Goal: Task Accomplishment & Management: Manage account settings

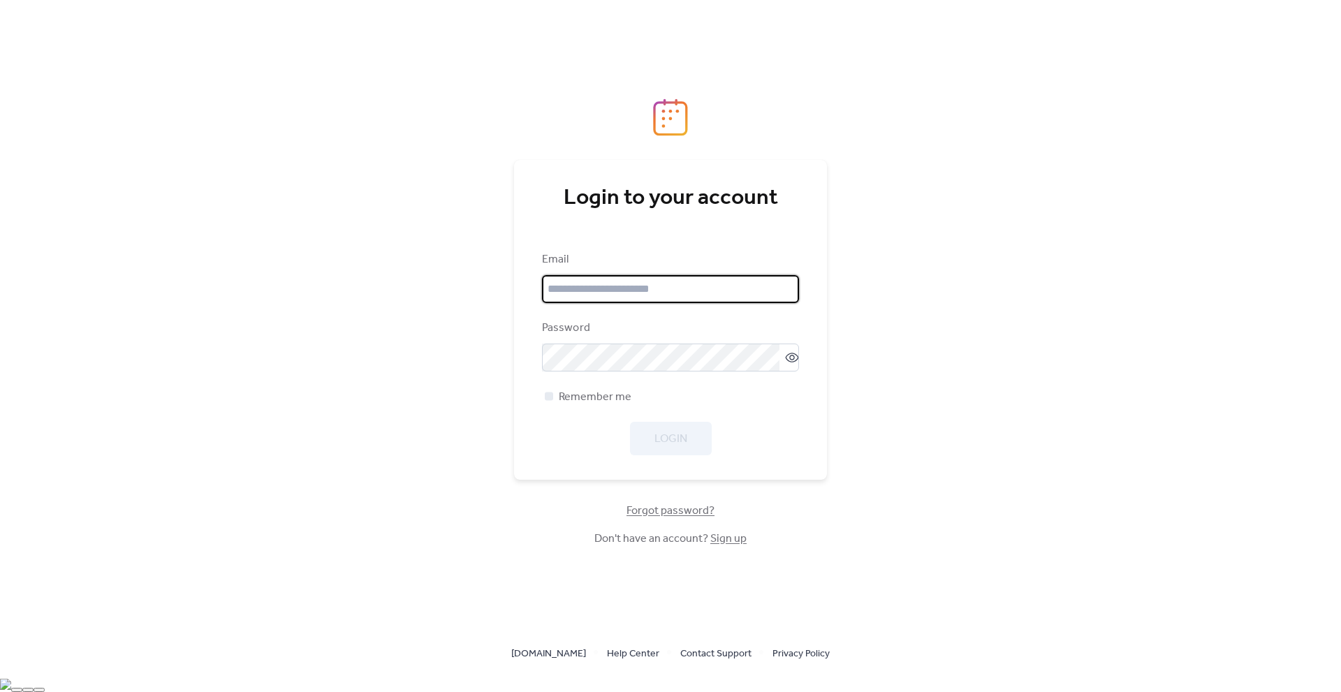
type input "**********"
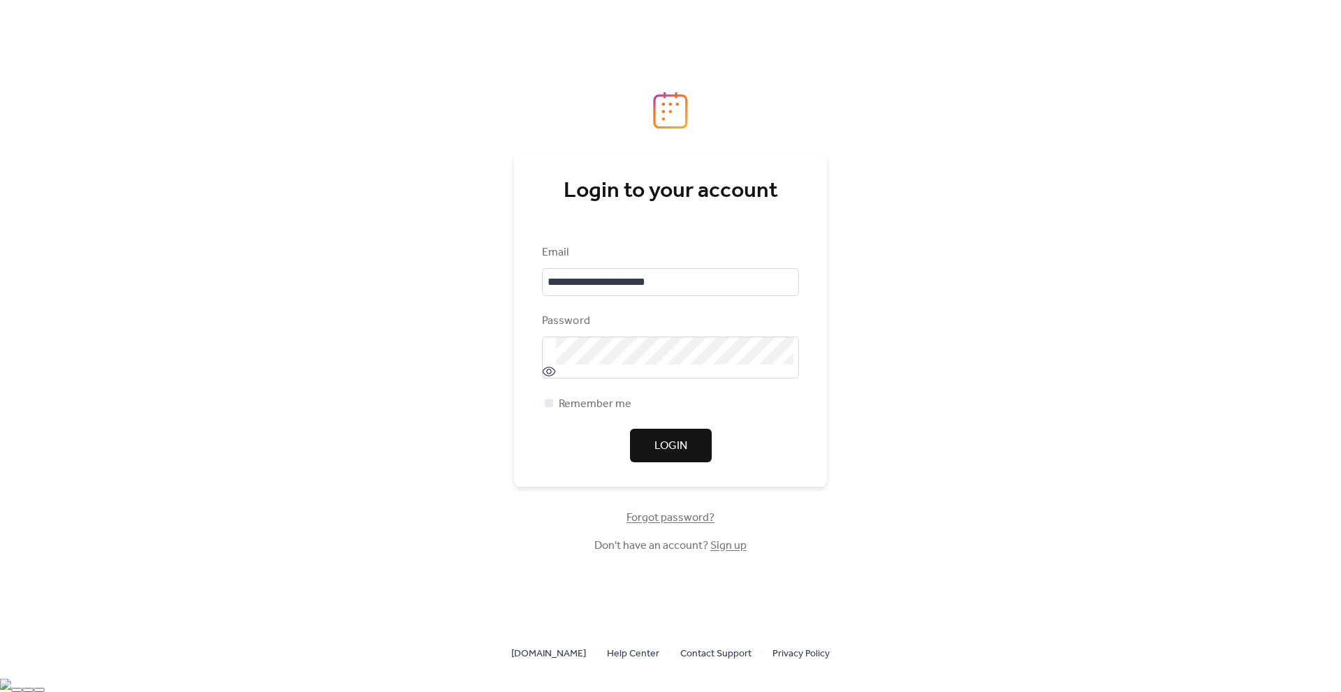
click at [678, 450] on span "Login" at bounding box center [670, 446] width 33 height 17
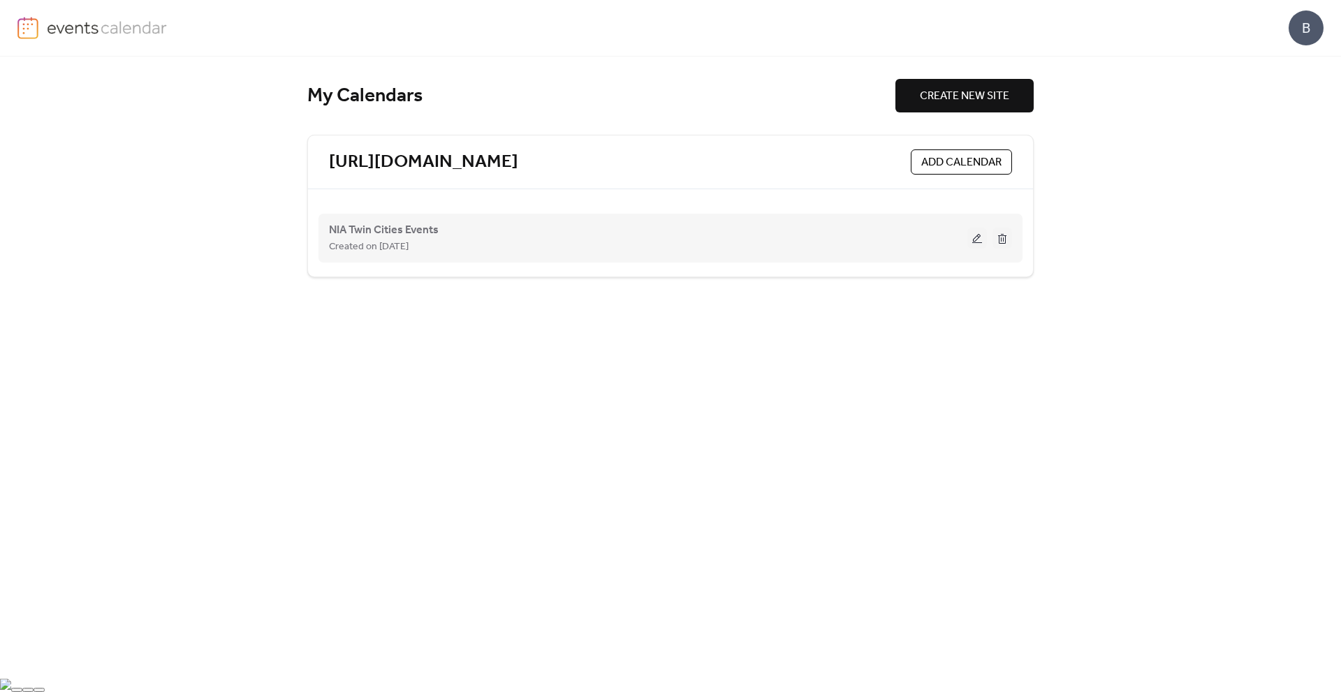
click at [441, 231] on div "NIA Twin Cities Events Created on [DATE]" at bounding box center [648, 238] width 638 height 34
click at [413, 231] on span "NIA Twin Cities Events" at bounding box center [384, 230] width 110 height 17
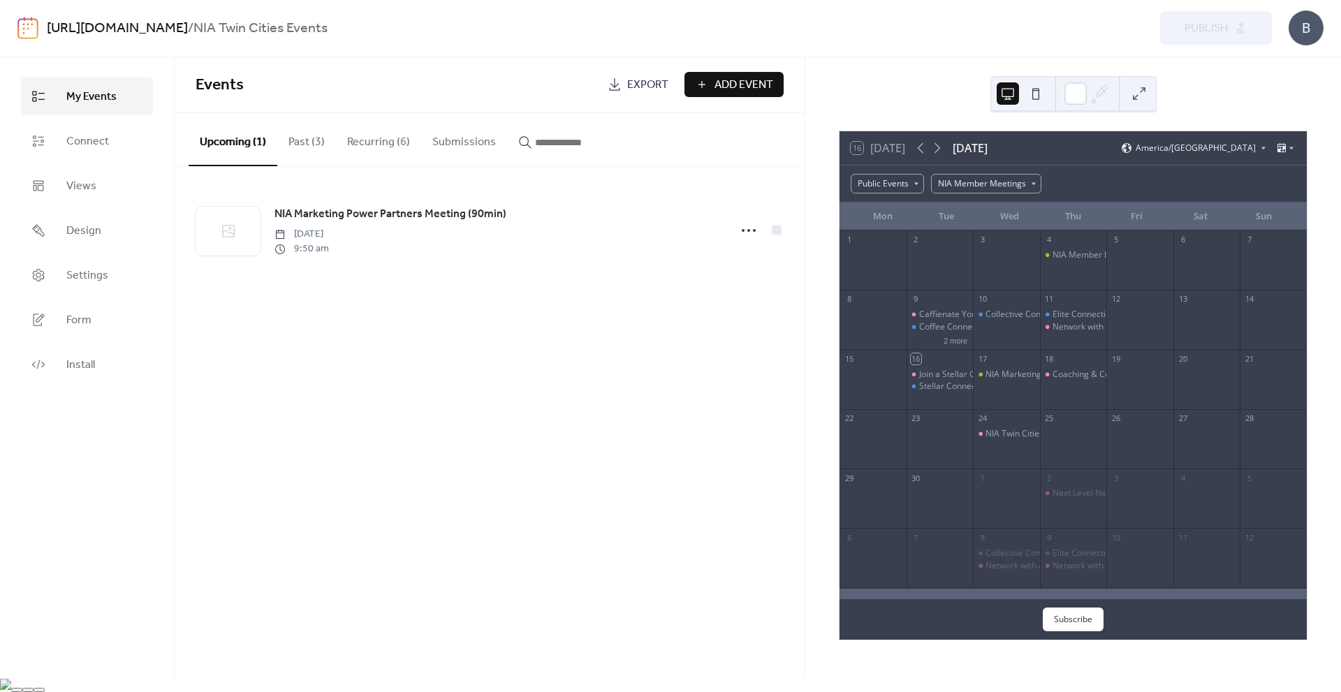
click at [1135, 140] on div "16 [DATE] [DATE] [GEOGRAPHIC_DATA]/[GEOGRAPHIC_DATA]" at bounding box center [1072, 148] width 467 height 34
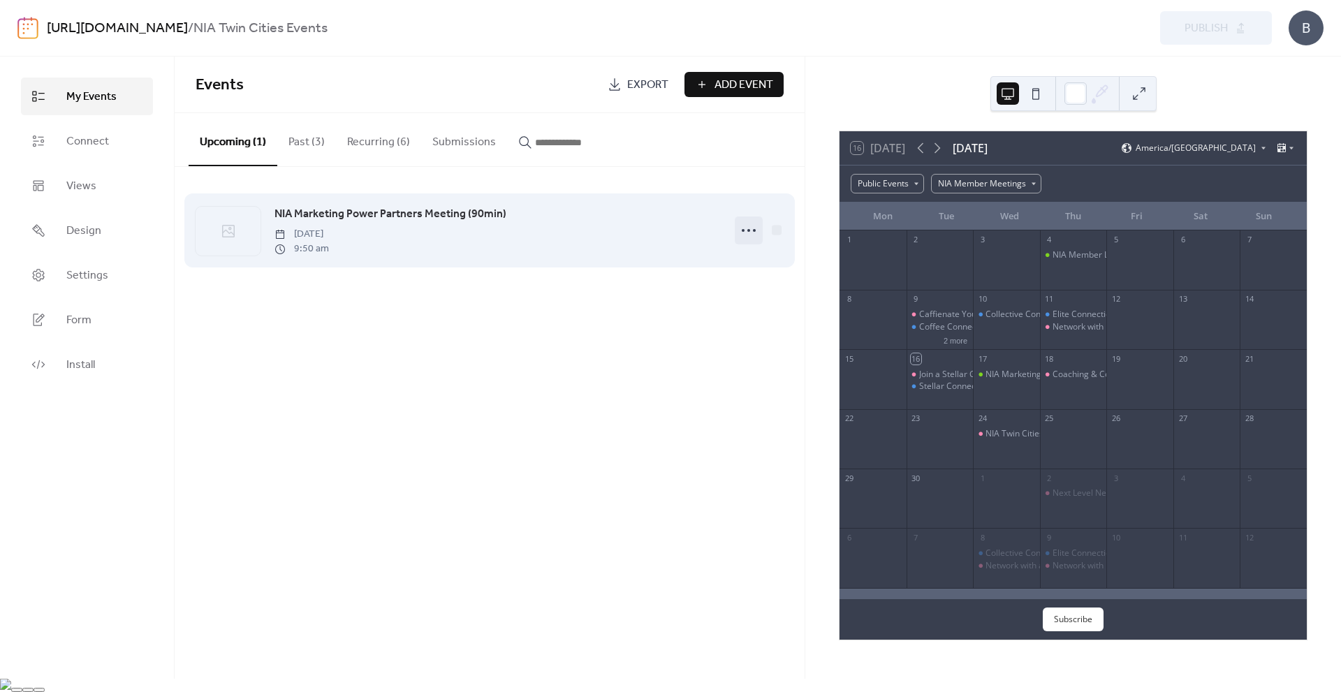
click at [750, 229] on icon at bounding box center [748, 230] width 22 height 22
click at [469, 213] on span "NIA Marketing Power Partners Meeting (90min)" at bounding box center [390, 214] width 232 height 17
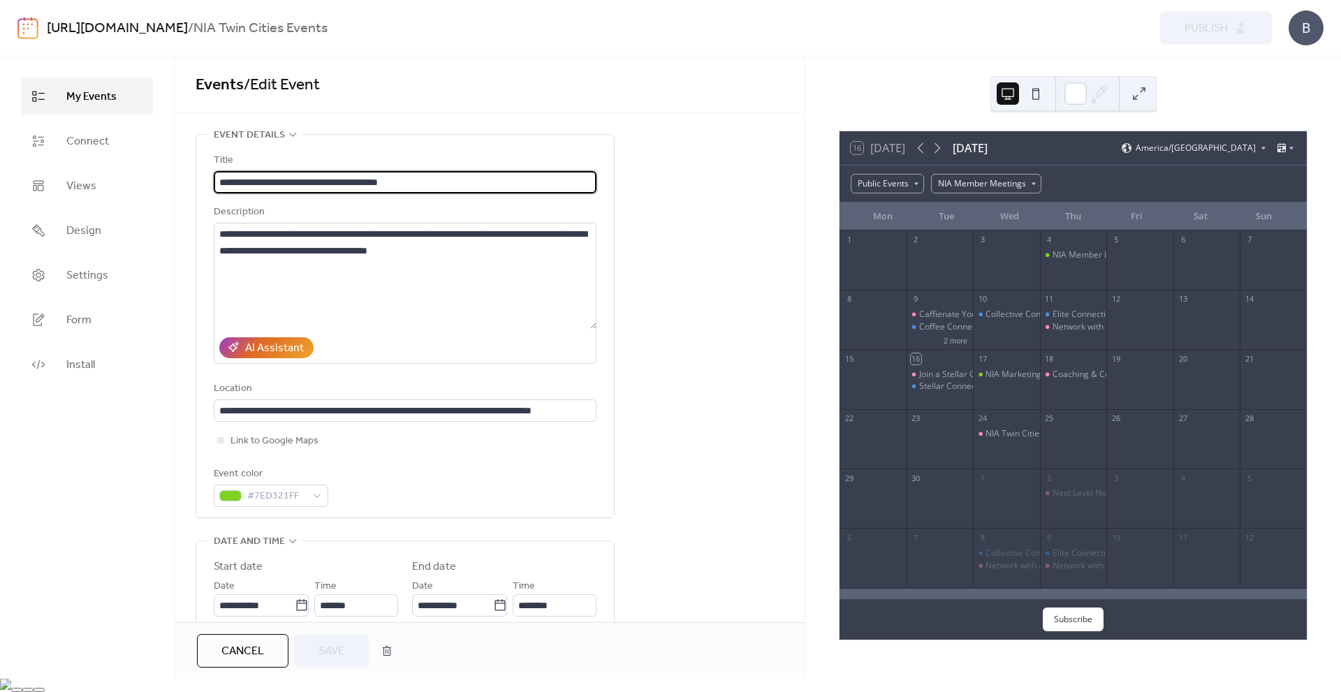
click at [703, 145] on div "**********" at bounding box center [490, 683] width 630 height 1099
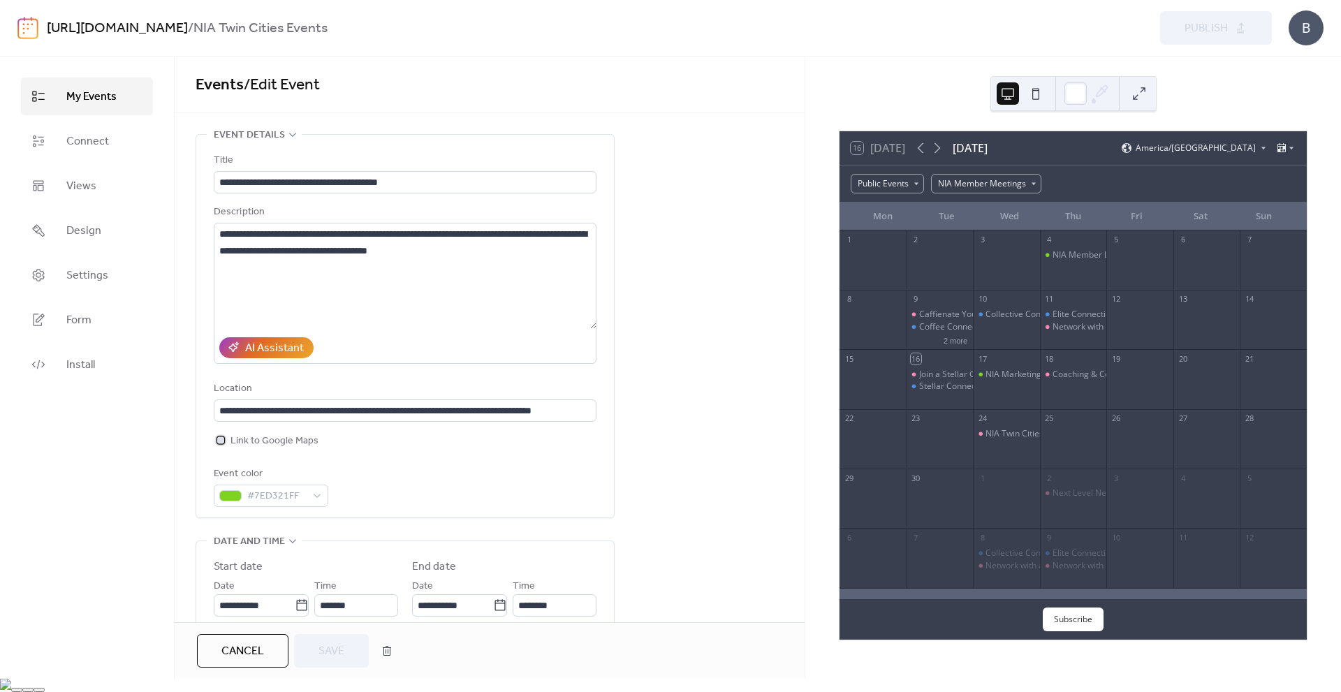
click at [219, 441] on div at bounding box center [220, 439] width 7 height 7
click at [317, 667] on button "Save" at bounding box center [331, 651] width 75 height 34
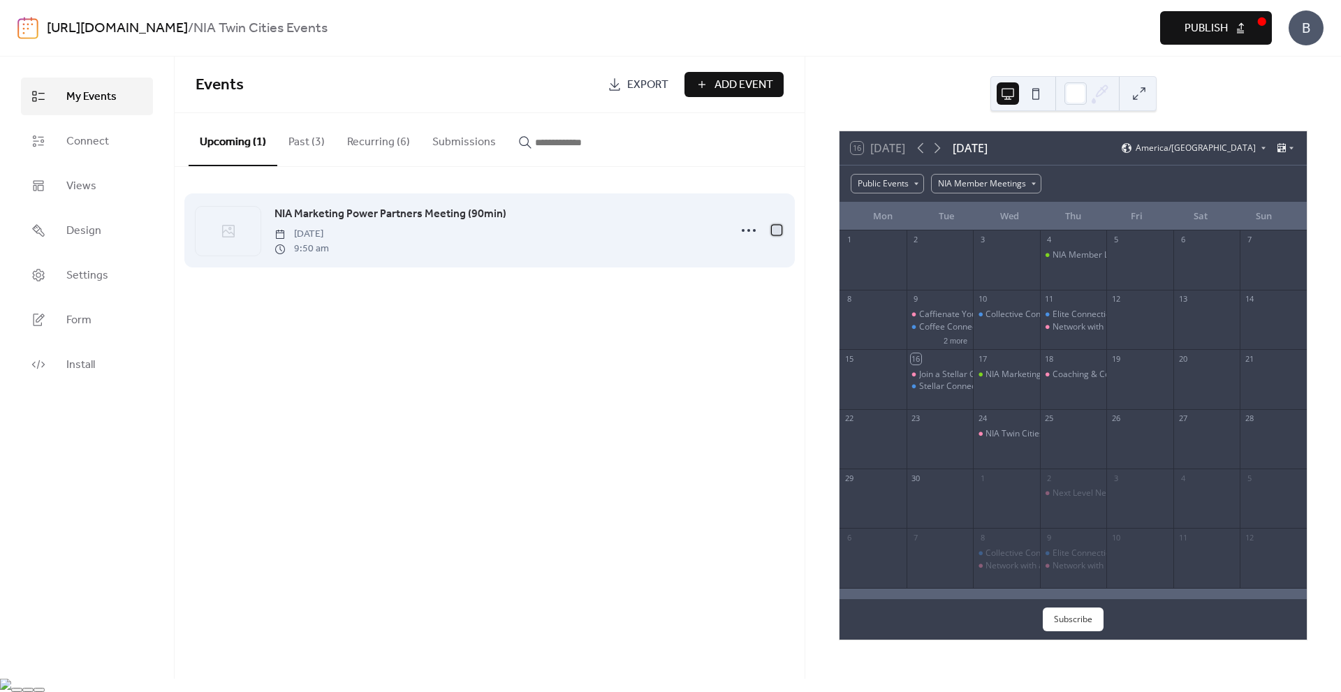
click at [775, 232] on div at bounding box center [777, 230] width 10 height 10
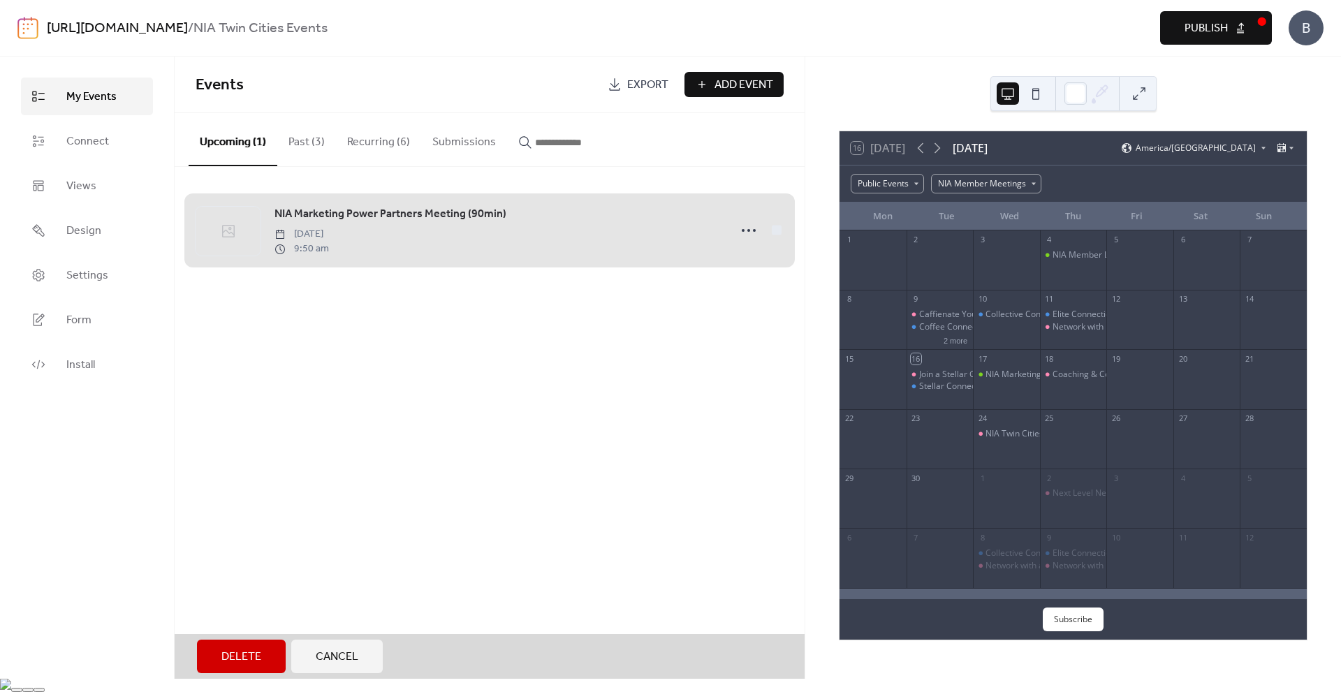
click at [775, 232] on div "NIA Marketing Power Partners Meeting (90min) Wednesday, September 17, 2025 9:50…" at bounding box center [490, 230] width 588 height 85
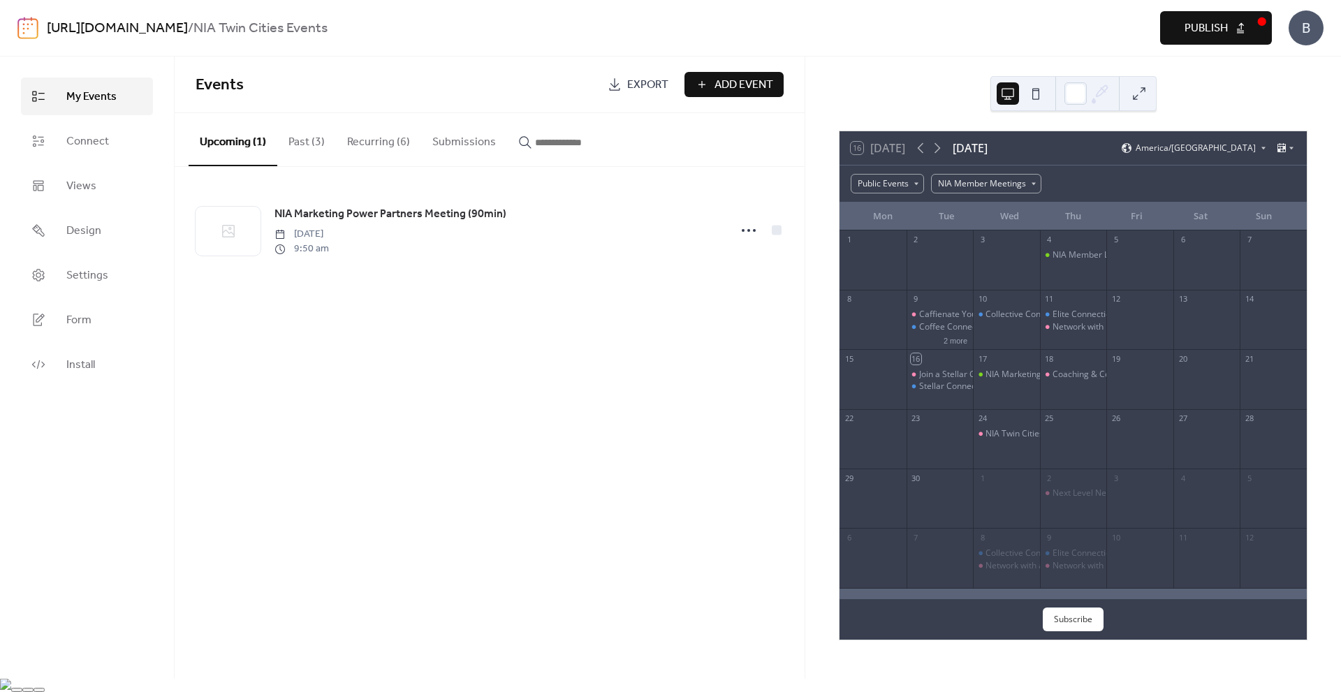
click at [1221, 26] on span "Publish" at bounding box center [1205, 28] width 43 height 17
click at [119, 142] on link "Connect" at bounding box center [87, 141] width 132 height 38
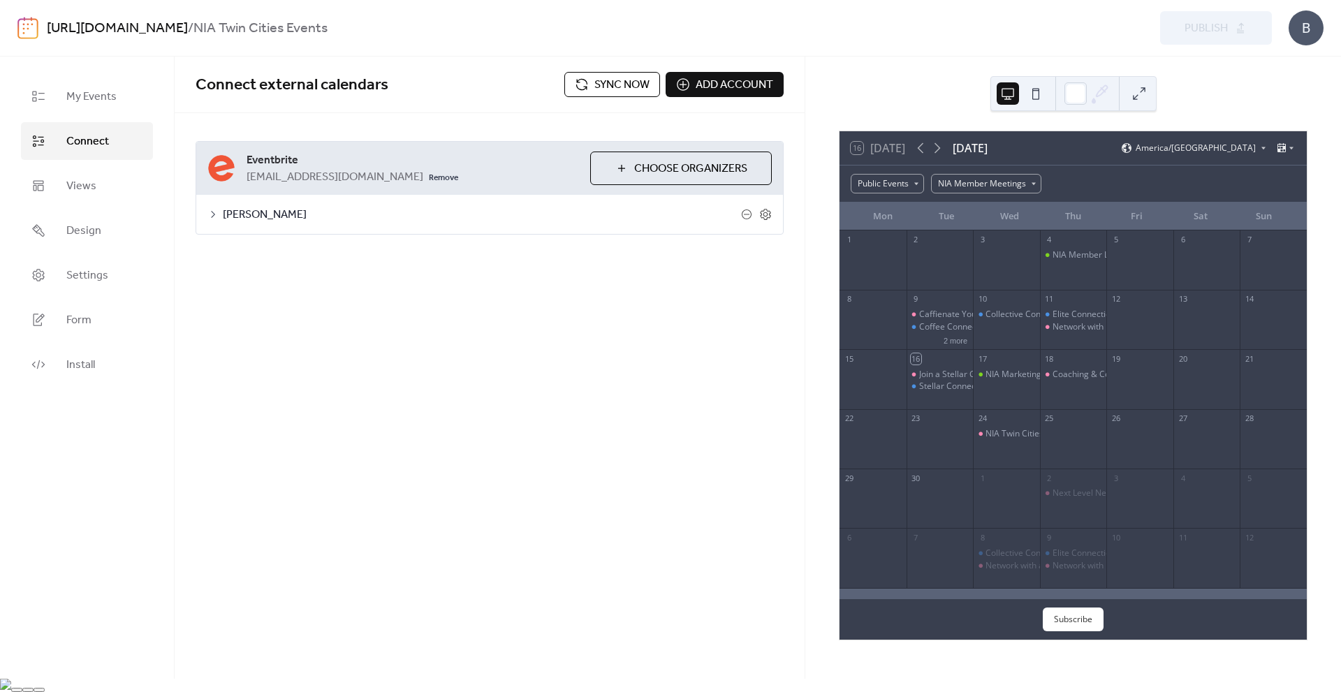
click at [585, 79] on button "Sync now" at bounding box center [612, 84] width 96 height 25
click at [626, 89] on span "Sync now" at bounding box center [621, 85] width 55 height 17
click at [943, 144] on icon at bounding box center [937, 148] width 17 height 17
click at [81, 92] on span "My Events" at bounding box center [91, 97] width 50 height 17
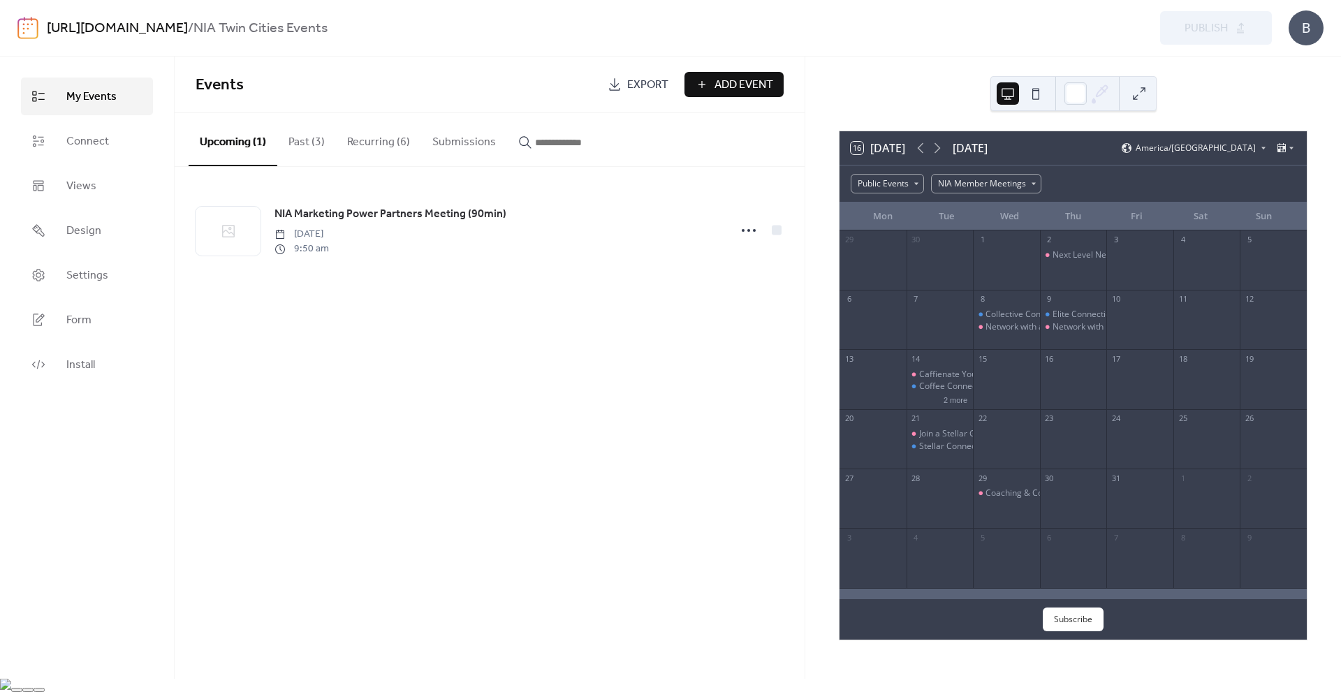
click at [363, 145] on button "Recurring (6)" at bounding box center [378, 139] width 85 height 52
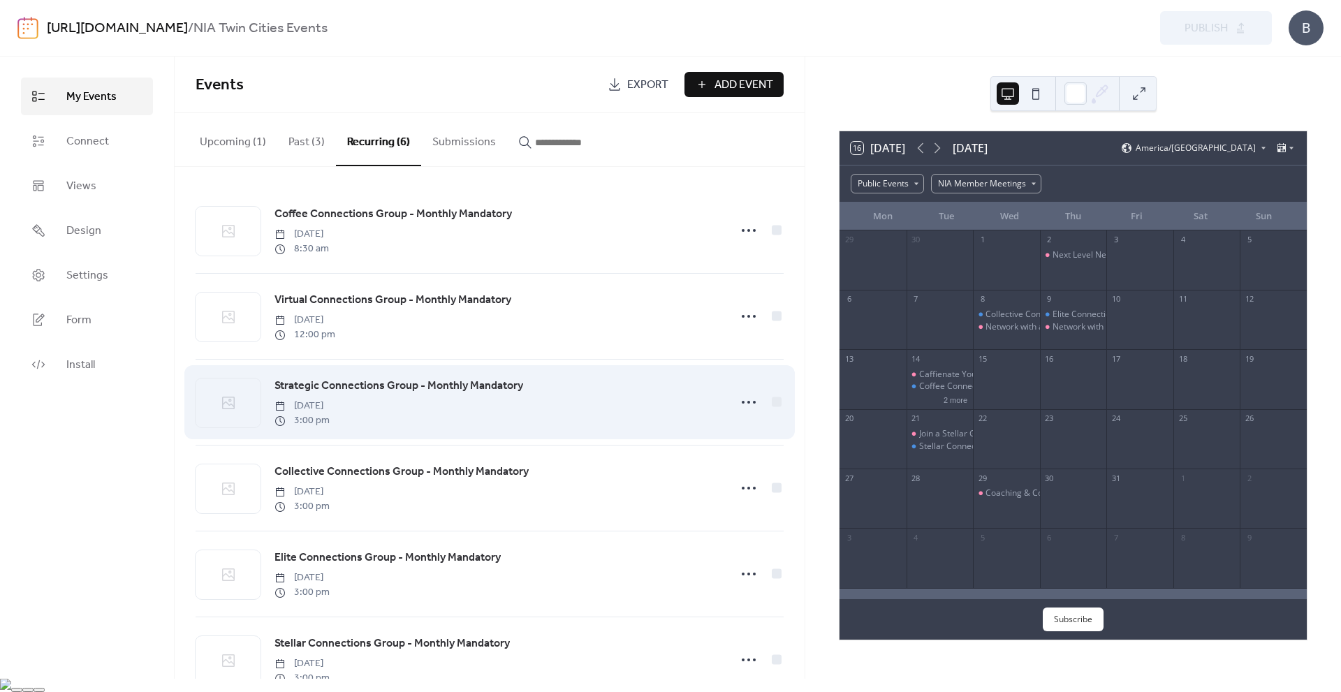
click at [378, 383] on span "Strategic Connections Group - Monthly Mandatory" at bounding box center [398, 386] width 249 height 17
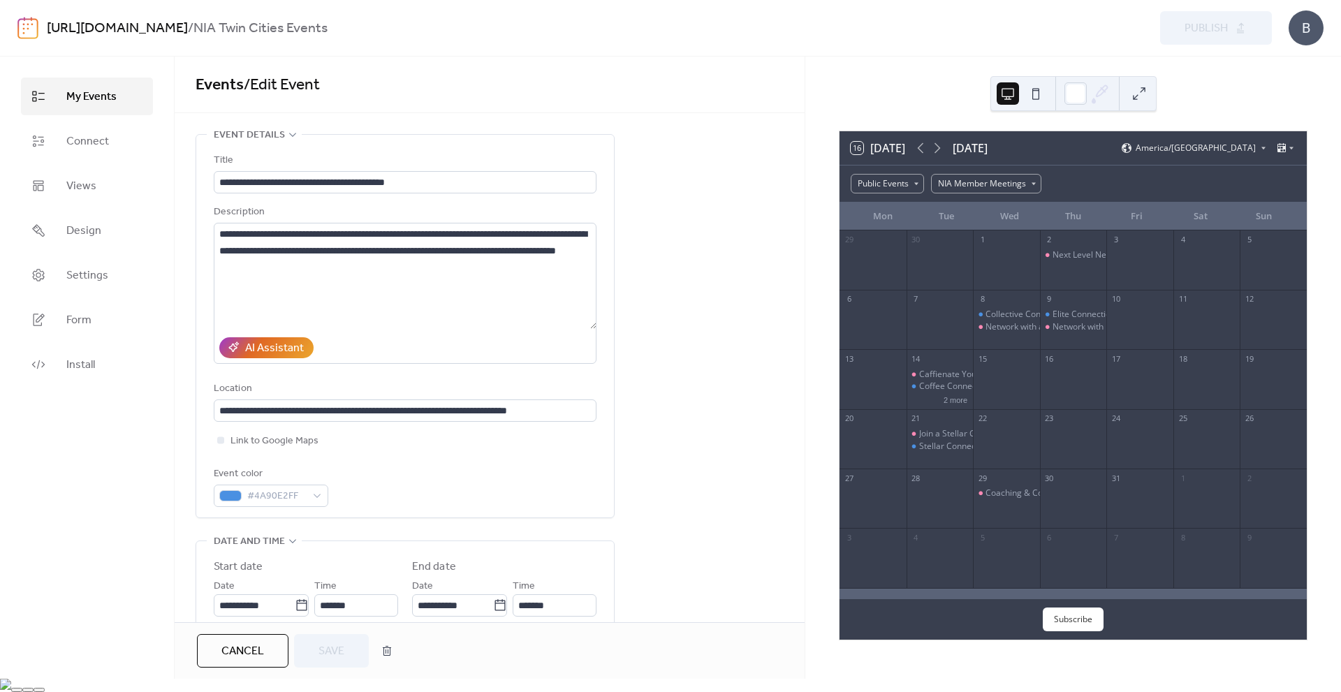
click at [1012, 31] on div "Preview Publish" at bounding box center [1010, 28] width 524 height 34
